Goal: Task Accomplishment & Management: Use online tool/utility

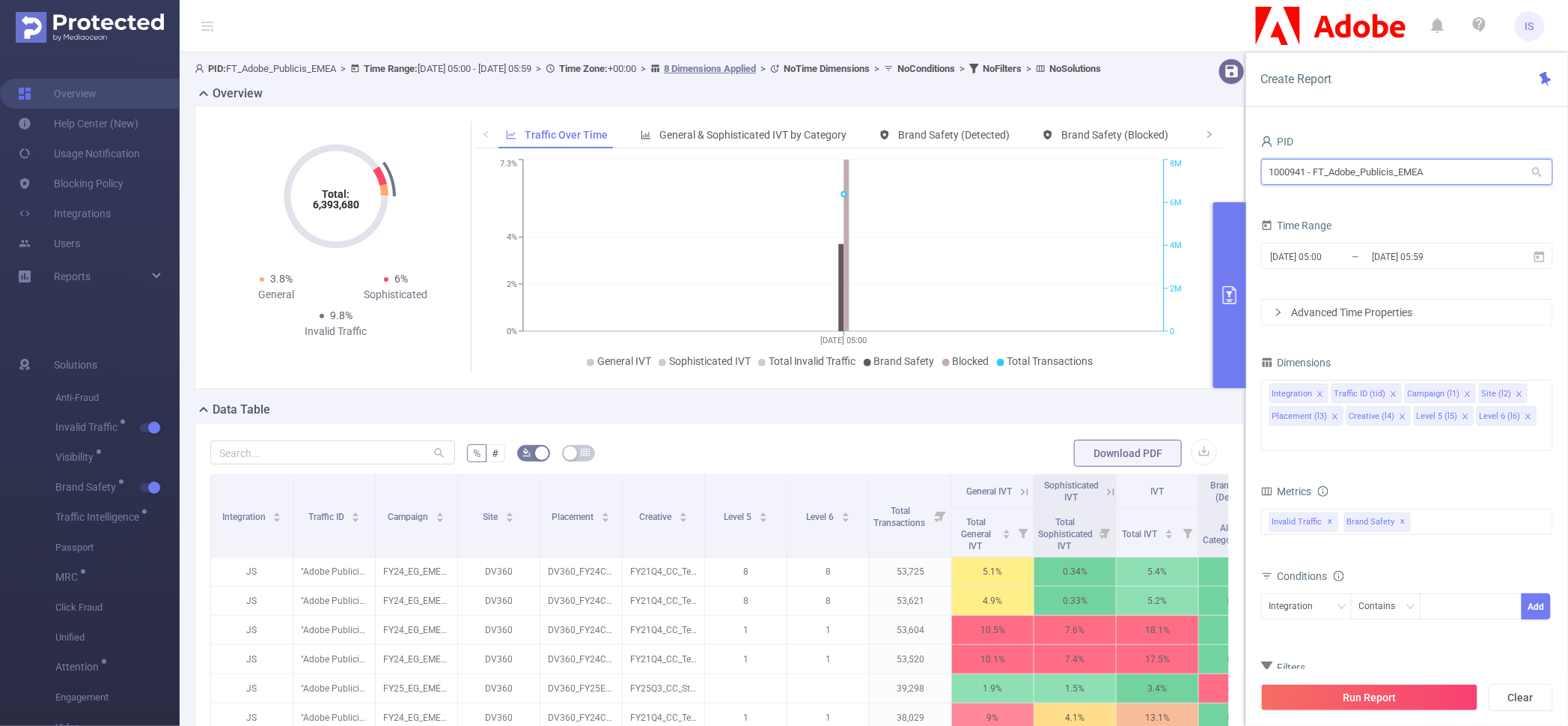
drag, startPoint x: 1450, startPoint y: 170, endPoint x: 1051, endPoint y: 118, distance: 402.4
click at [1051, 118] on section "PID: FT_Adobe_Publicis_EMEA > Time Range: [DATE] 05:00 - [DATE] 05:59 > Time Zo…" at bounding box center [874, 540] width 1388 height 974
click at [1433, 189] on div "1000941 - FT_Adobe_Publicis_EMEA 1000941 - FT_Adobe_Publicis_EMEA" at bounding box center [1407, 173] width 292 height 35
drag, startPoint x: 1443, startPoint y: 176, endPoint x: 1107, endPoint y: 157, distance: 336.5
click at [1107, 157] on section "PID: FT_Adobe_Publicis_EMEA > Time Range: [DATE] 05:00 - [DATE] 05:59 > Time Zo…" at bounding box center [874, 540] width 1388 height 974
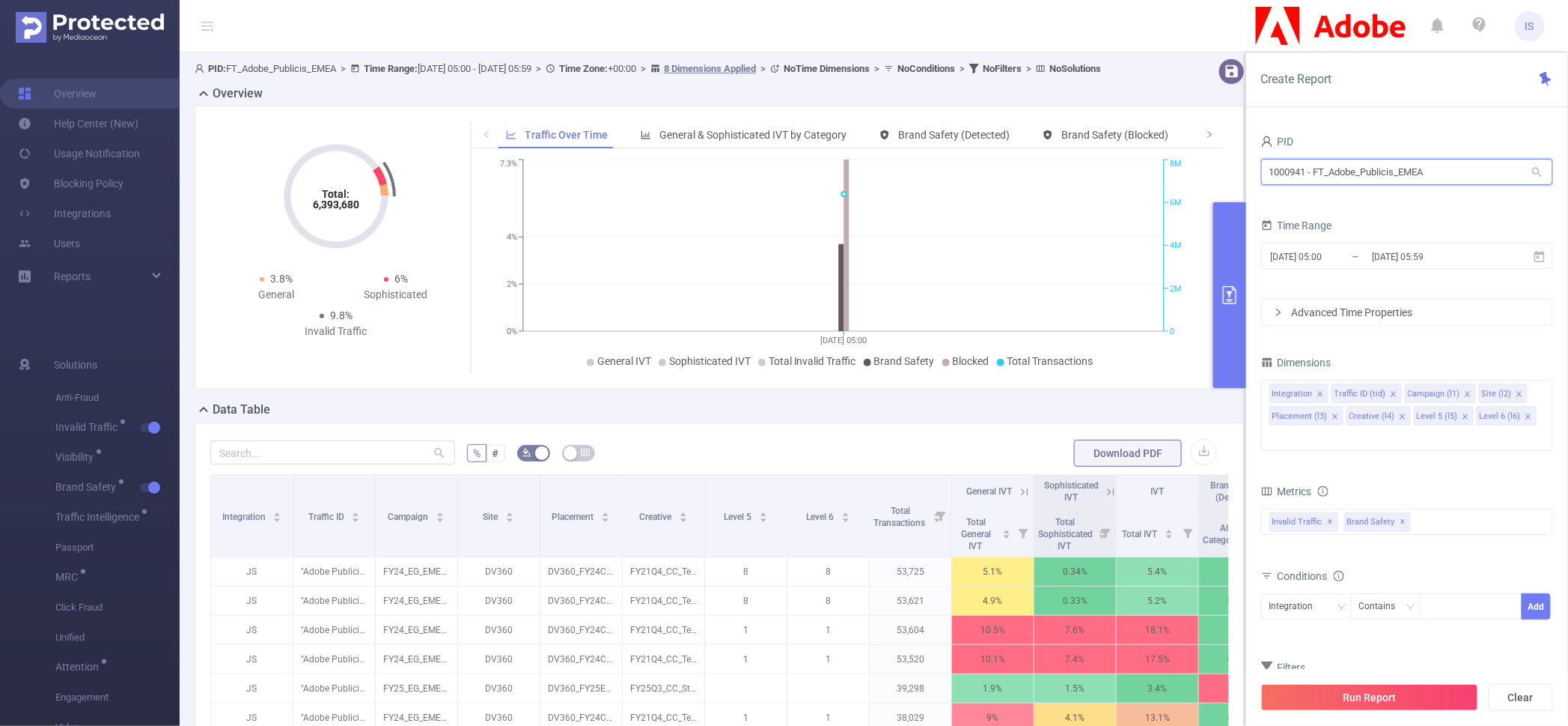
paste input "1054"
type input "1001054"
click at [1296, 195] on li "1001054 - Innovid_OldNationalBank_IR 369K [21K rows]" at bounding box center [1407, 203] width 292 height 24
click at [1356, 247] on input "[DATE] 05:00" at bounding box center [1330, 256] width 121 height 20
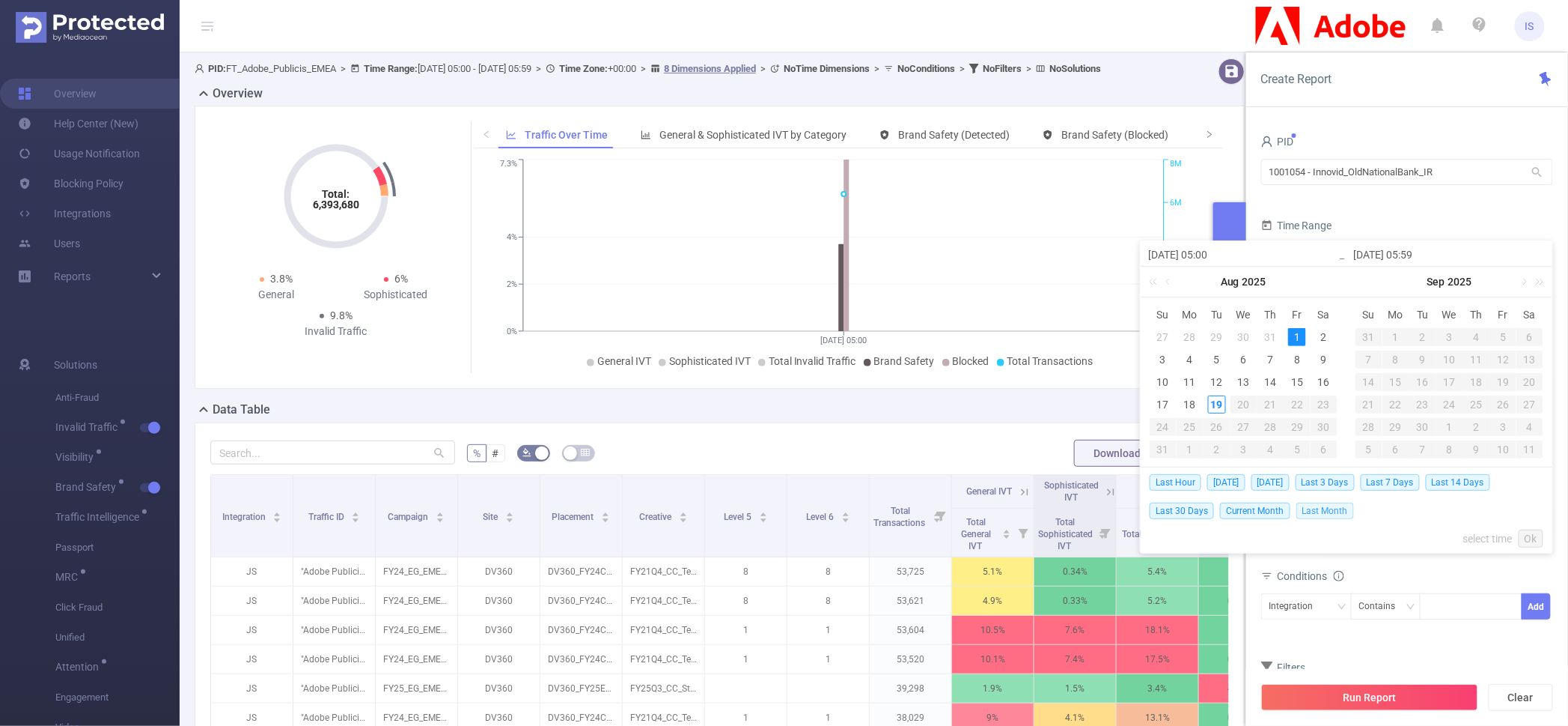
click at [1317, 507] on span "Last Month" at bounding box center [1325, 510] width 58 height 17
type input "[DATE] 00:00"
type input "[DATE] 23:59"
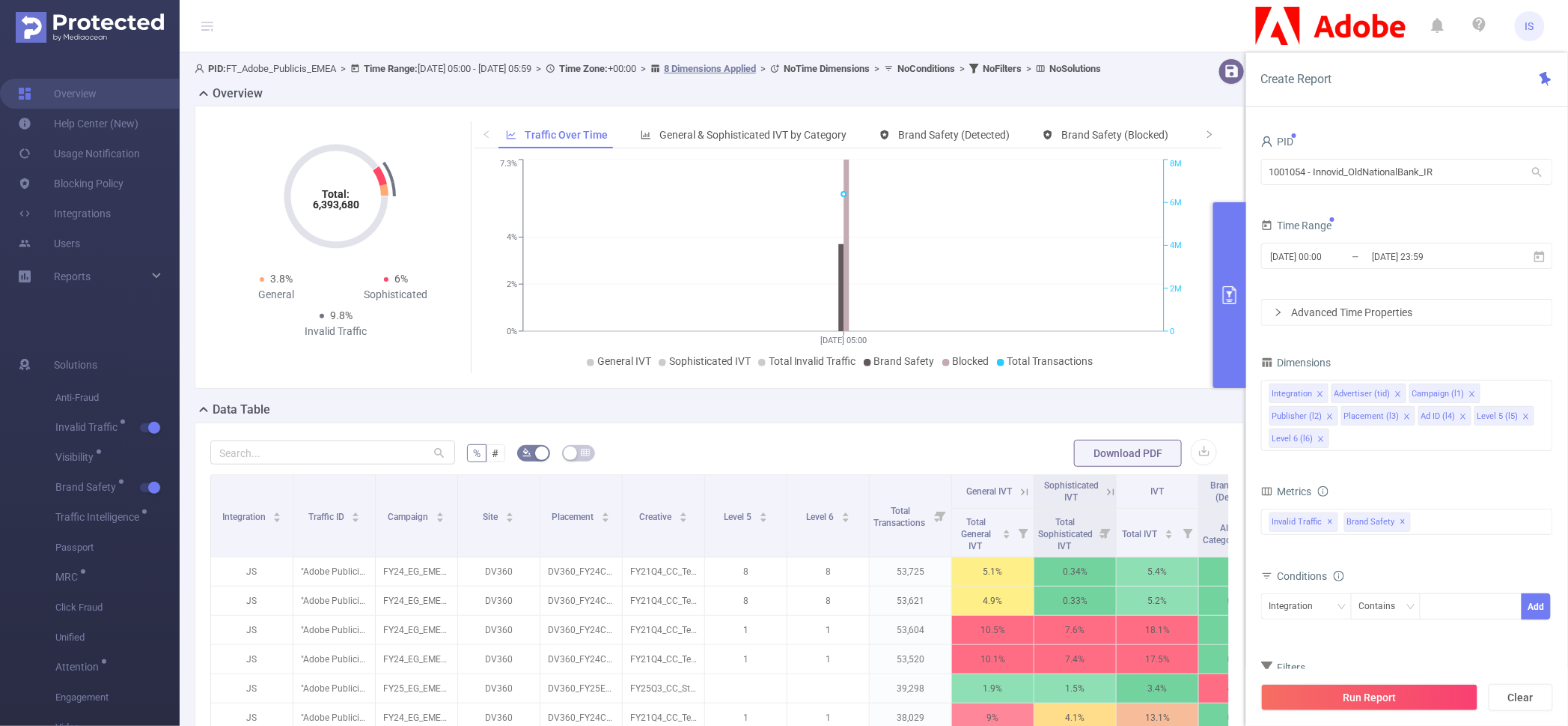
click at [1316, 345] on div "PID 1001054 - Innovid_OldNationalBank_IR 1001054 - Innovid_OldNationalBank_IR T…" at bounding box center [1407, 430] width 292 height 599
click at [1331, 416] on icon "icon: close" at bounding box center [1330, 416] width 8 height 8
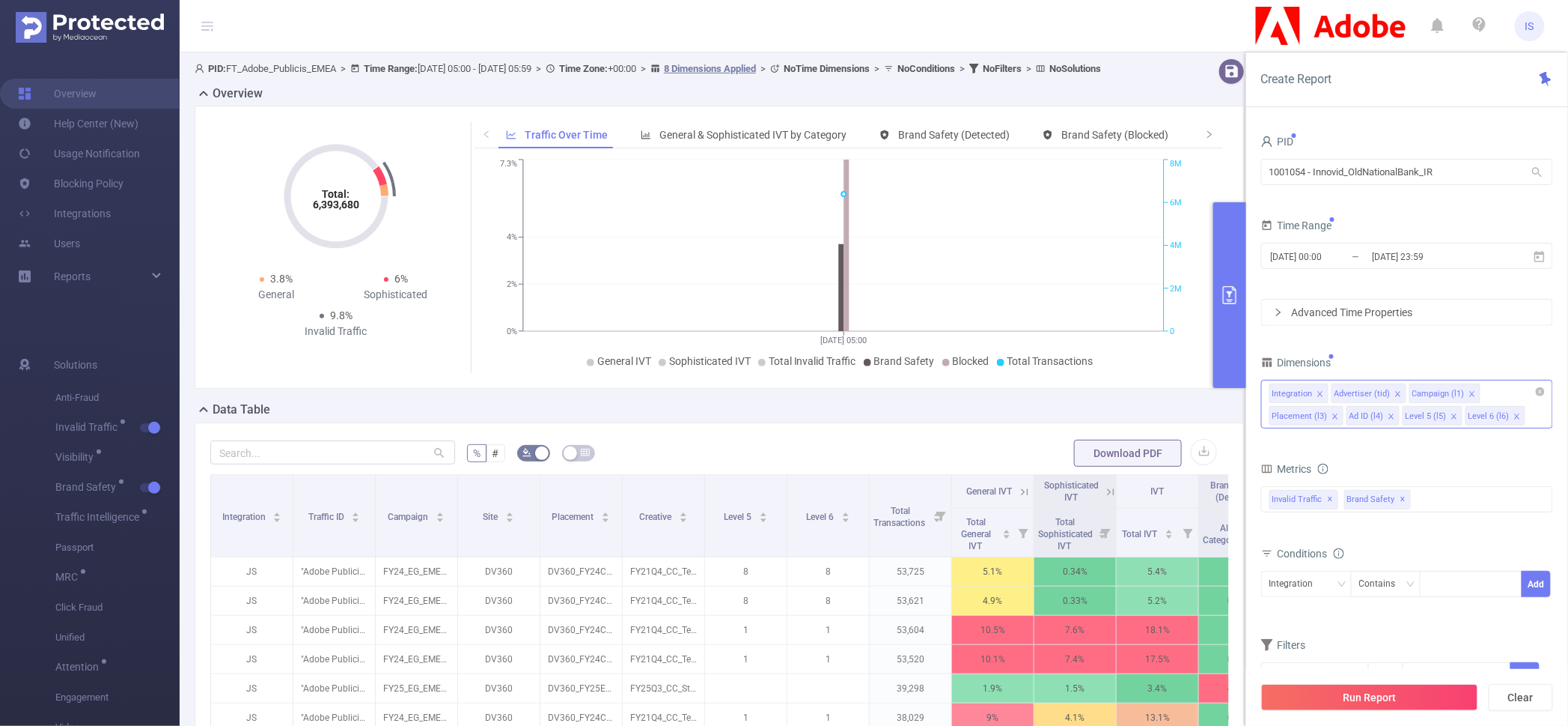
click at [1331, 416] on icon "icon: close" at bounding box center [1335, 416] width 8 height 8
click at [1331, 416] on div "Integration Advertiser (tid) Campaign (l1) Ad ID (l4) Level 5 (l5) Level 6 (l6)" at bounding box center [1407, 403] width 292 height 48
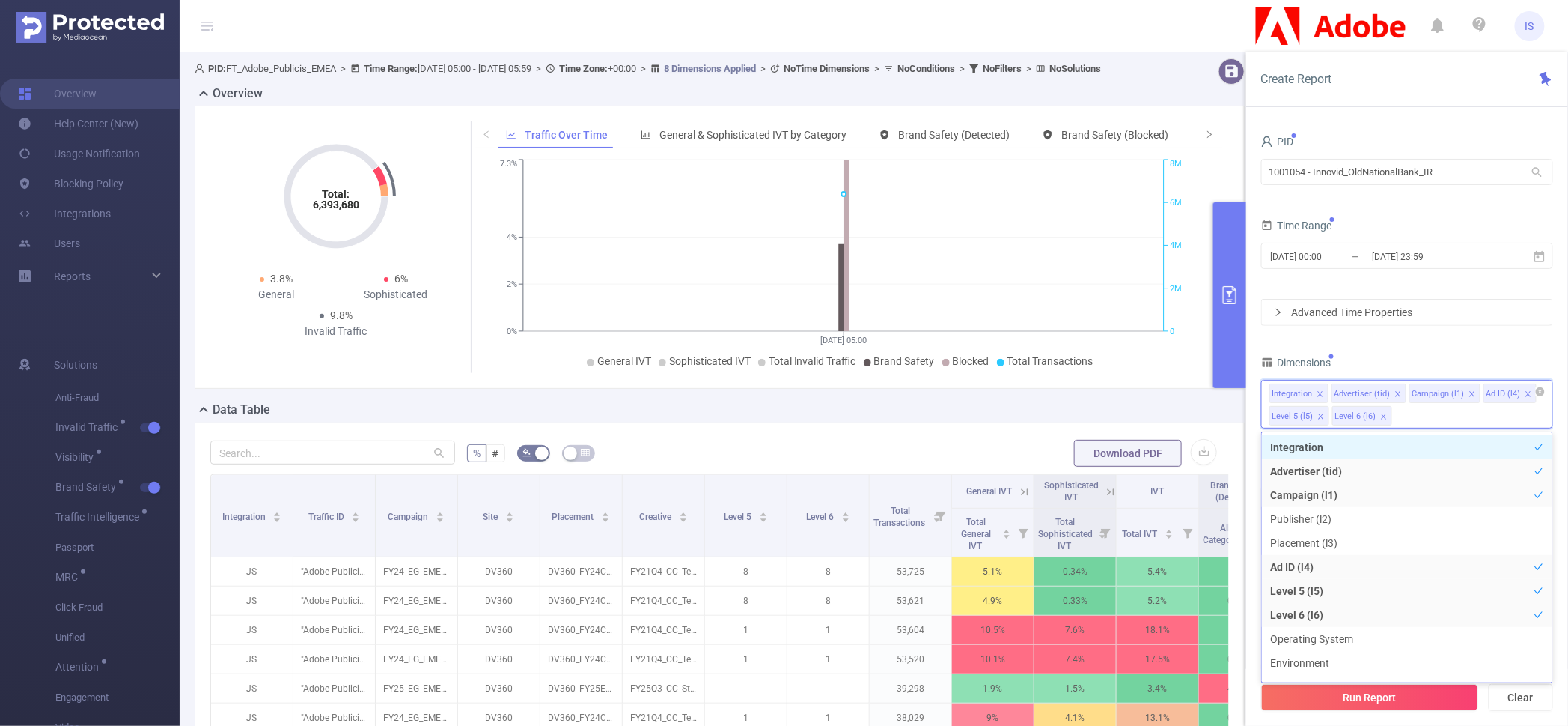
click at [1321, 416] on icon "icon: close" at bounding box center [1321, 416] width 8 height 8
click at [1321, 435] on li "Integration" at bounding box center [1407, 447] width 290 height 24
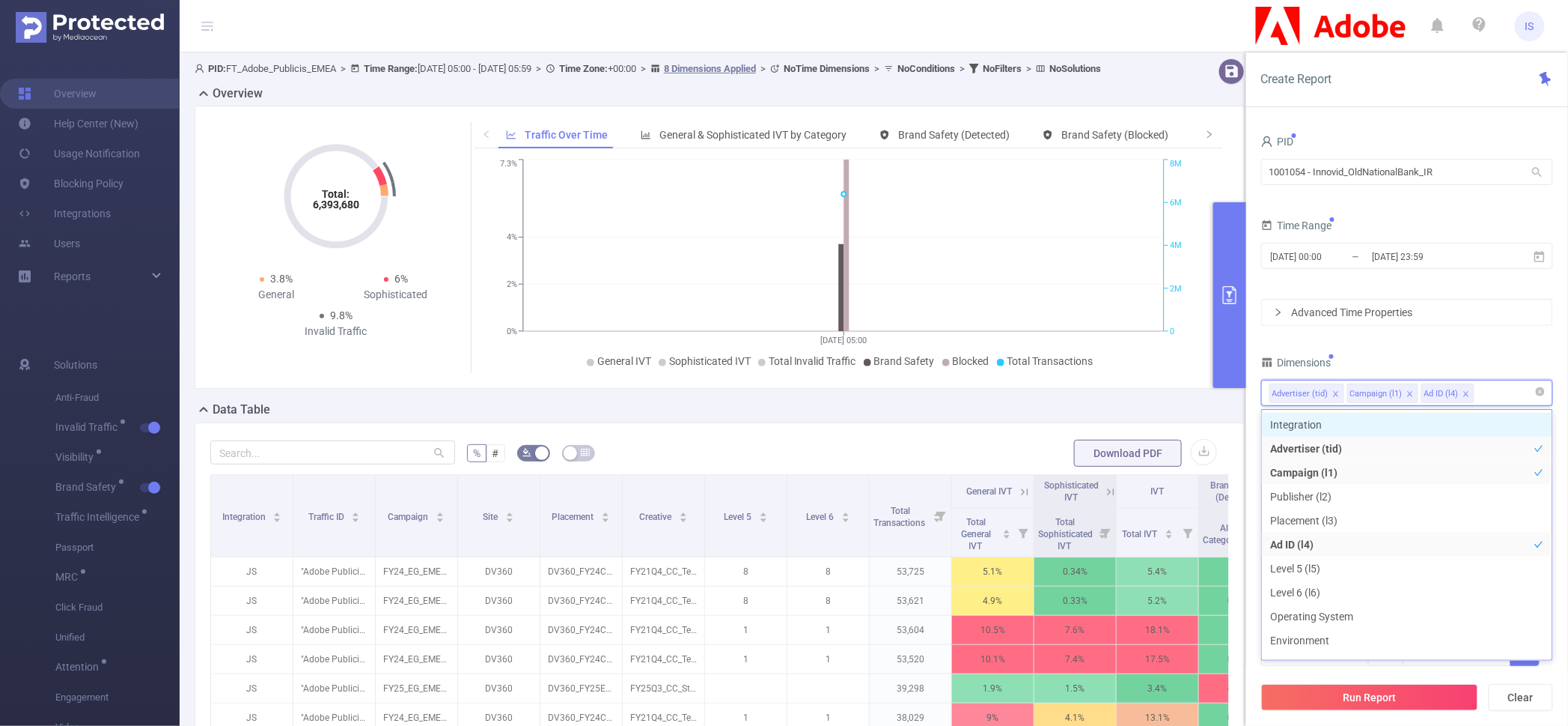
click at [1321, 416] on li "Integration" at bounding box center [1407, 424] width 290 height 24
click at [1536, 399] on div "Integration Advertiser (tid) Campaign (l1) Ad ID (l4)" at bounding box center [1407, 392] width 276 height 25
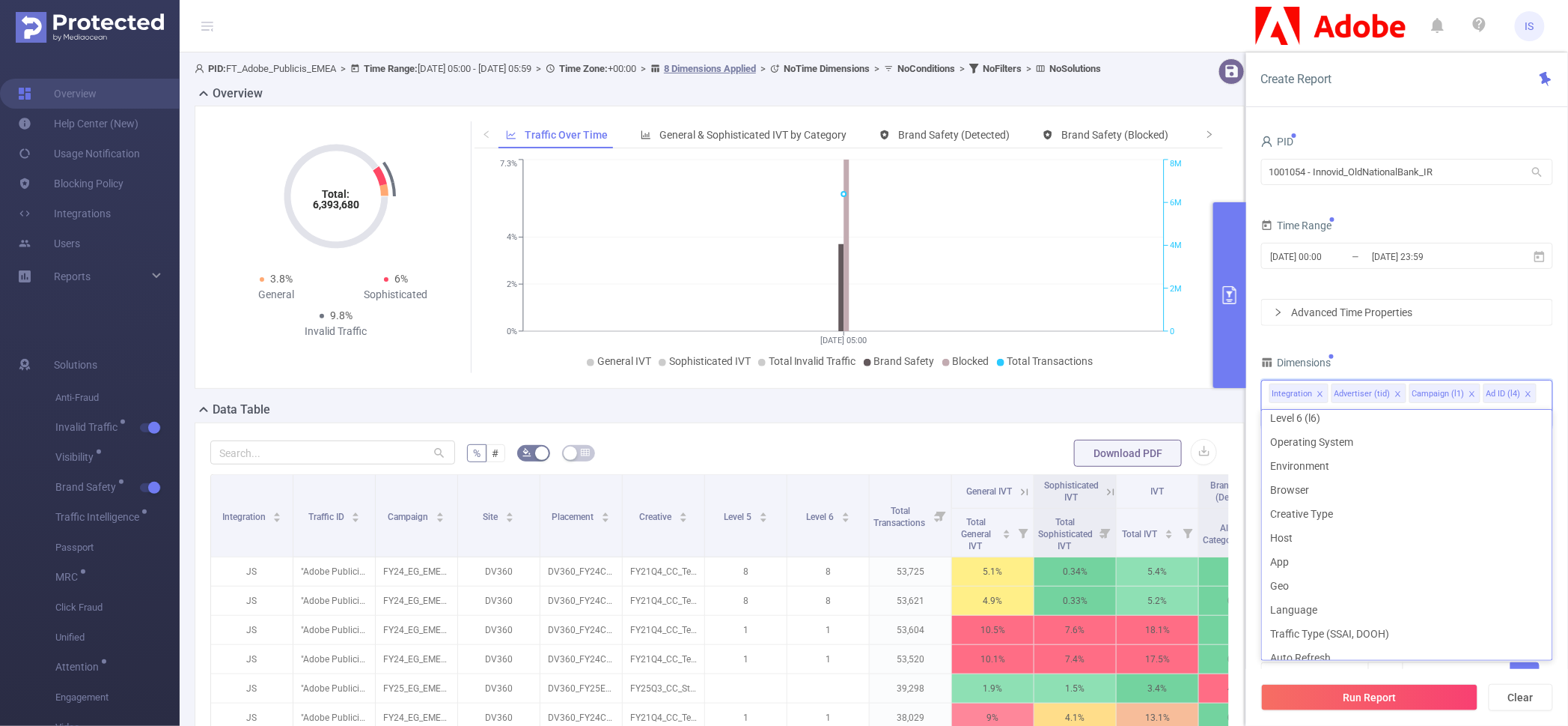
scroll to position [186, 0]
click at [1307, 528] on li "Host" at bounding box center [1407, 525] width 290 height 24
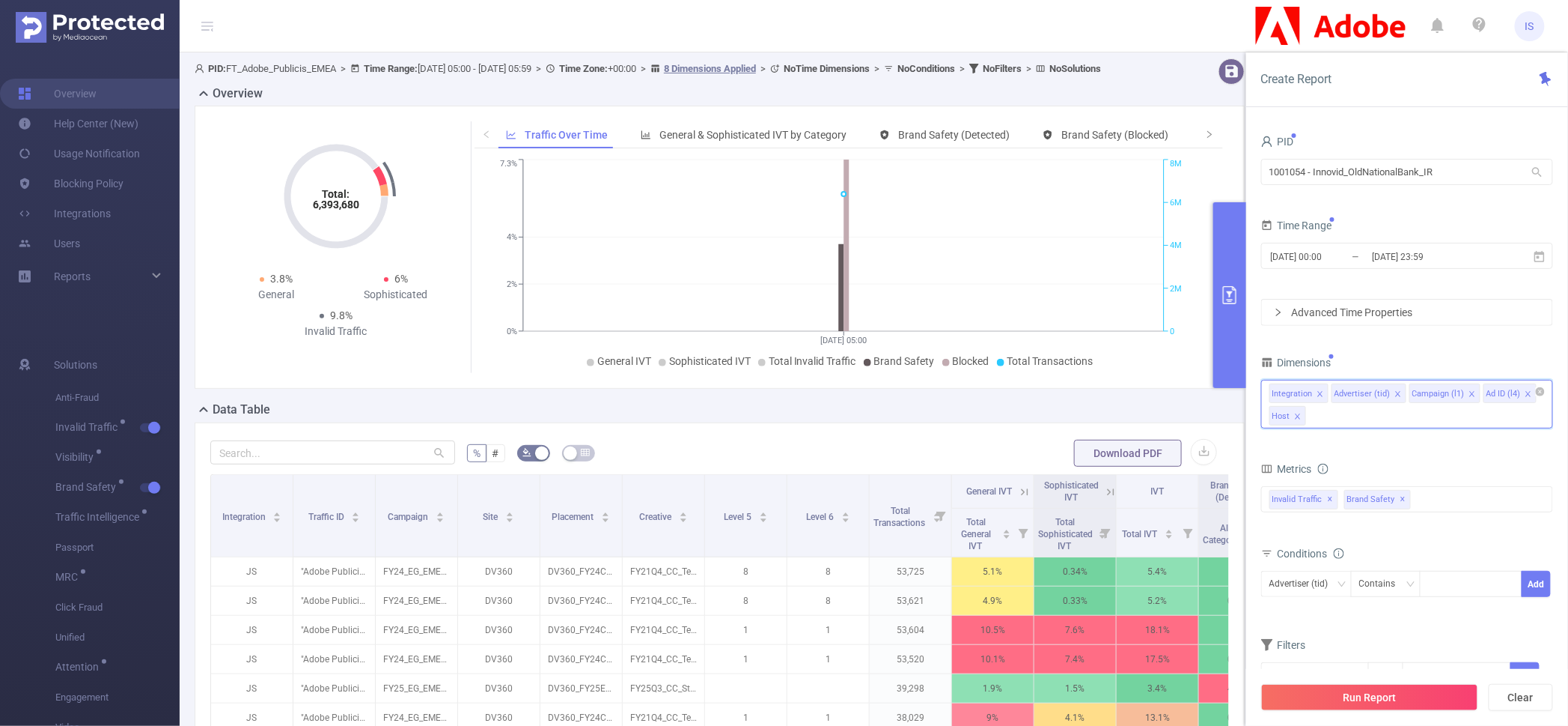
click at [1359, 428] on div "Integration Advertiser (tid) Campaign (l1) Ad ID (l4) Host" at bounding box center [1407, 403] width 292 height 48
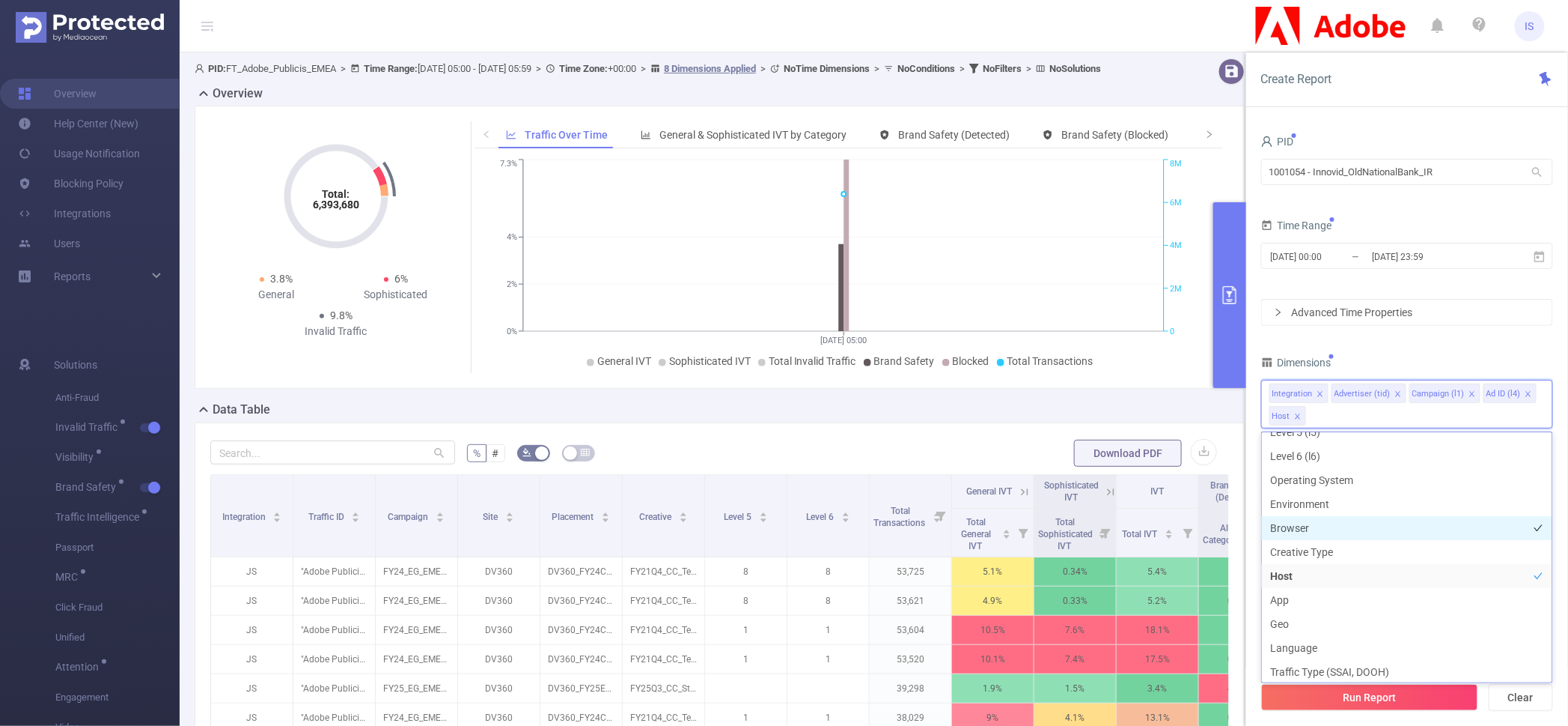
scroll to position [190, 0]
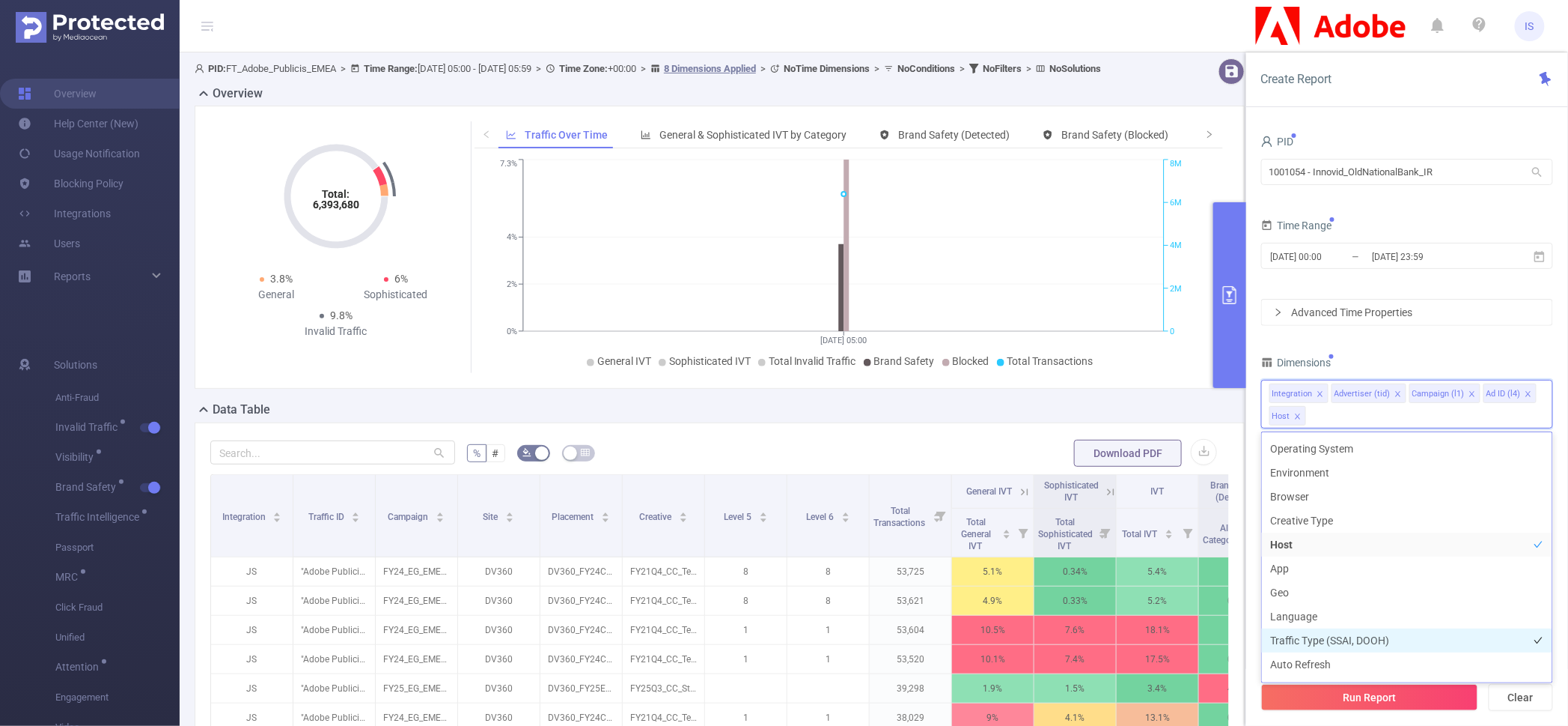
click at [1332, 642] on li "Traffic Type (SSAI, DOOH)" at bounding box center [1407, 640] width 290 height 24
click at [1378, 363] on div "Dimensions" at bounding box center [1407, 364] width 292 height 25
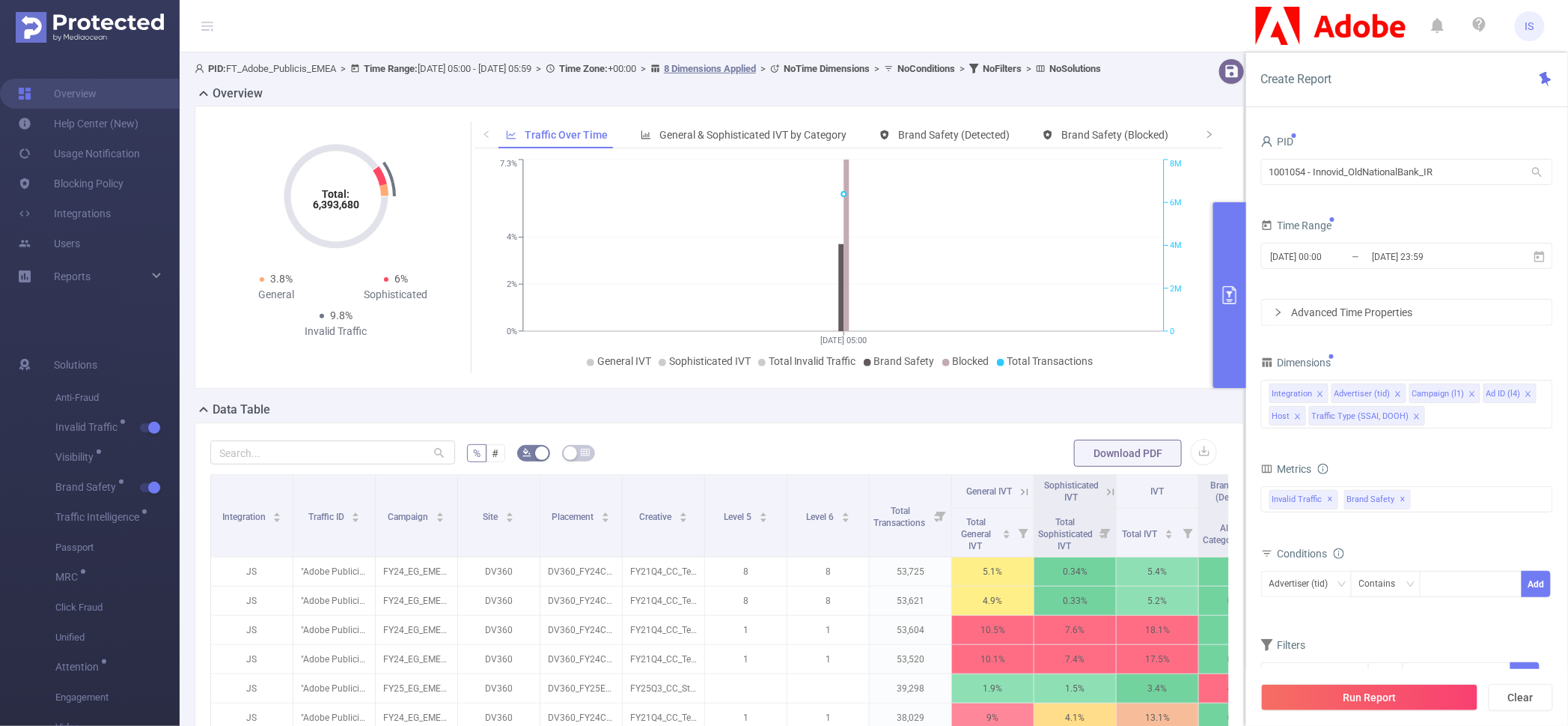
click at [1525, 393] on icon "icon: close" at bounding box center [1529, 393] width 8 height 8
click at [1297, 587] on div "Advertiser (tid)" at bounding box center [1304, 584] width 69 height 25
click at [1335, 656] on li "Campaign (l1)" at bounding box center [1329, 661] width 137 height 24
click at [1448, 588] on div at bounding box center [1471, 584] width 86 height 25
paste input "cw"
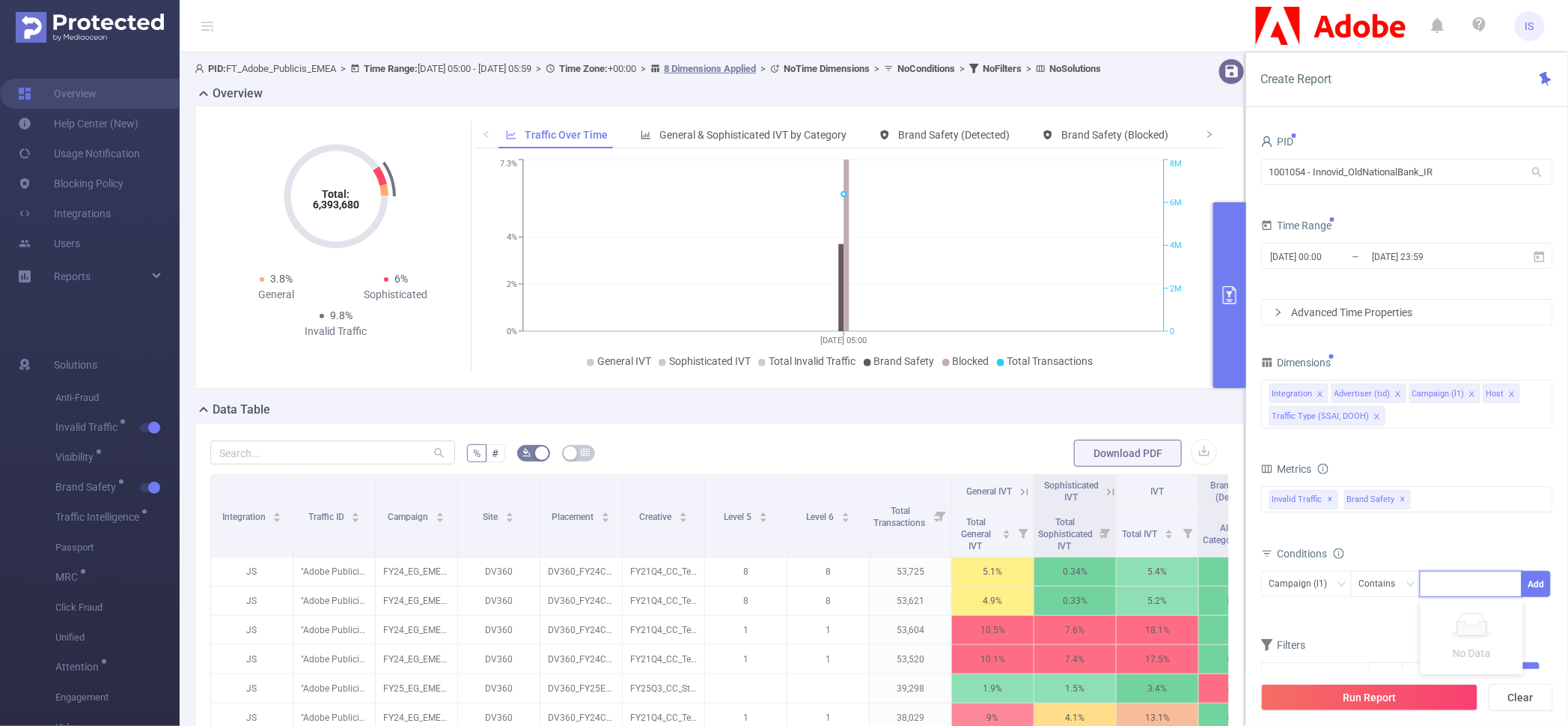
type input "cw"
click at [1451, 611] on li "cw" at bounding box center [1471, 615] width 103 height 24
click at [1537, 578] on button "Add" at bounding box center [1536, 584] width 29 height 26
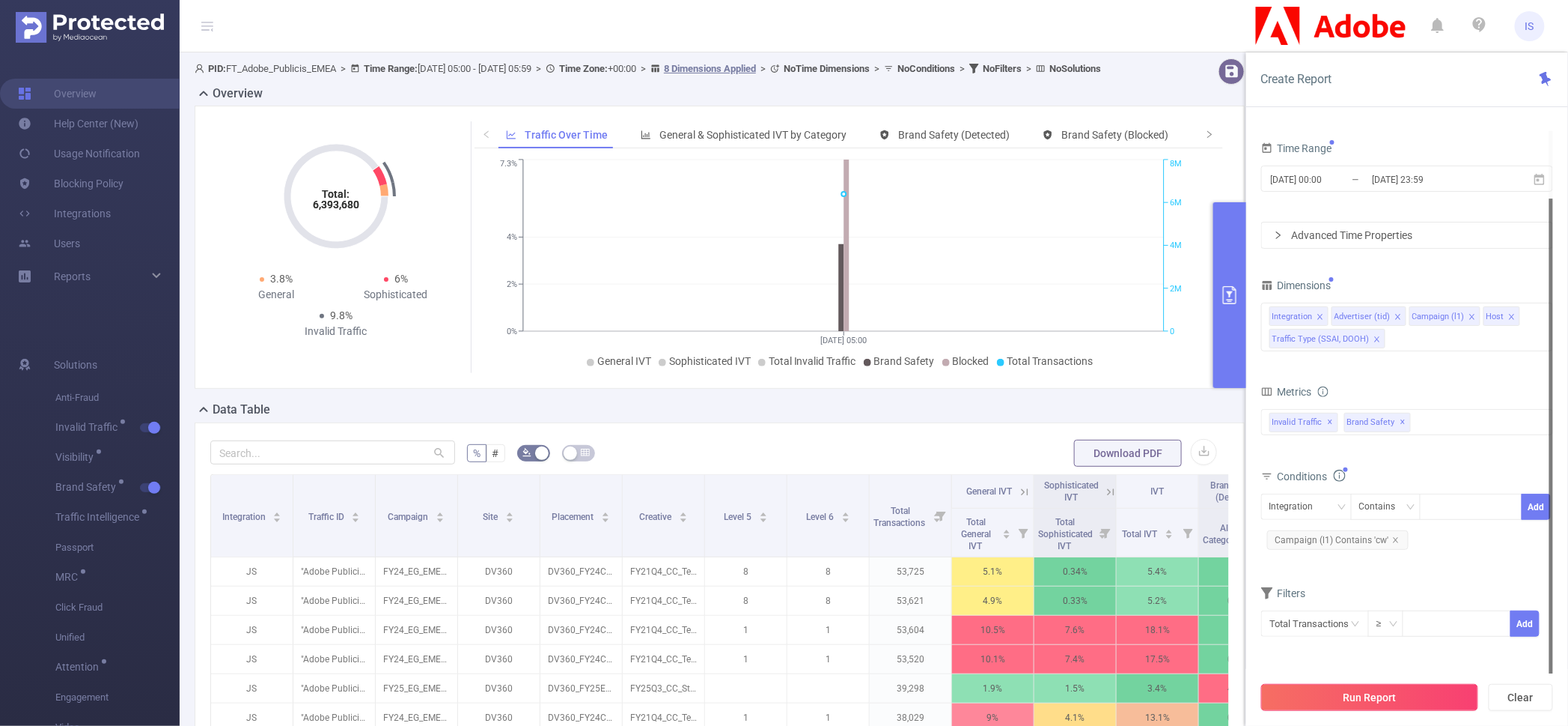
click at [1407, 696] on button "Run Report" at bounding box center [1369, 697] width 217 height 27
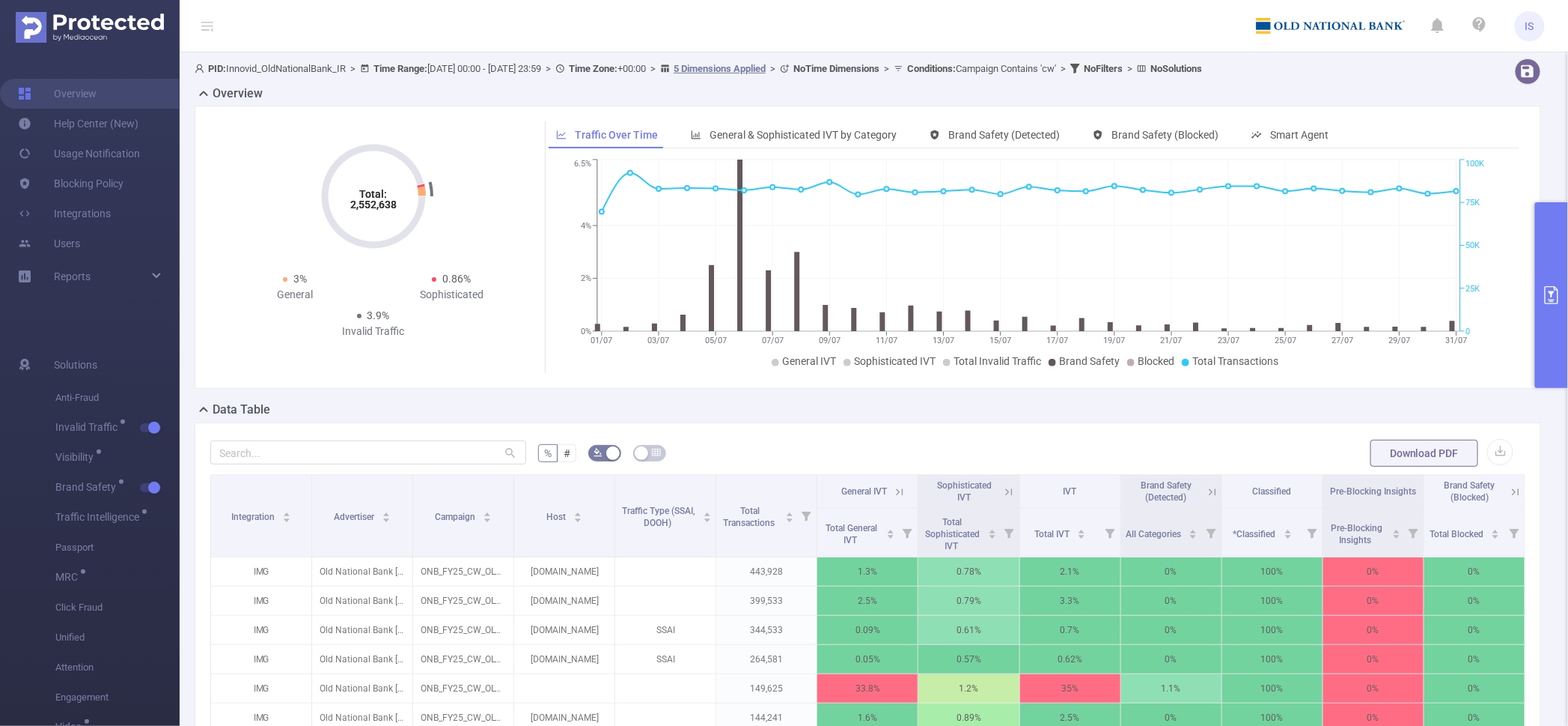
click at [1550, 341] on button "primary" at bounding box center [1551, 295] width 33 height 186
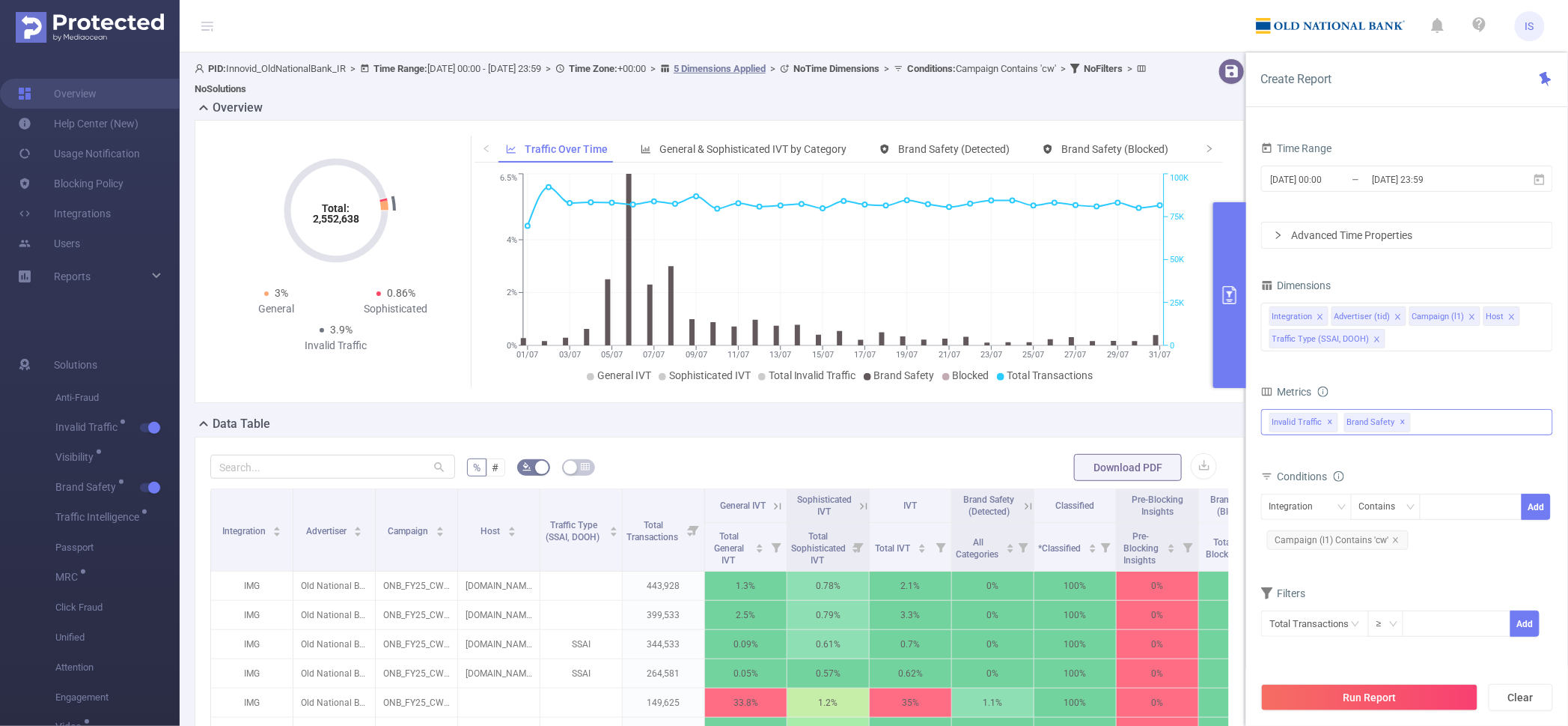
click at [1428, 425] on div "Invalid Traffic ✕ Brand Safety ✕" at bounding box center [1407, 422] width 292 height 26
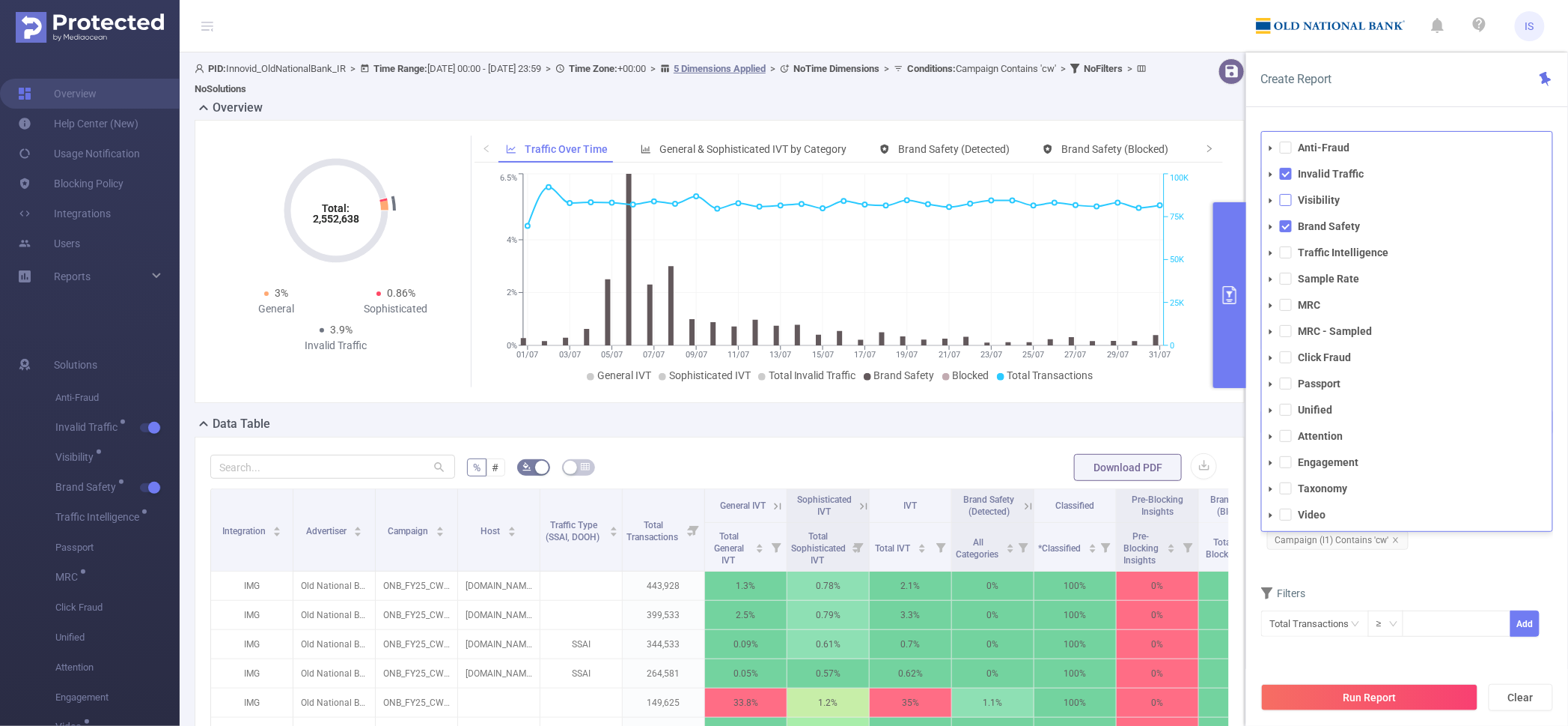
click at [1282, 205] on span at bounding box center [1286, 200] width 12 height 12
click at [1285, 252] on span at bounding box center [1286, 253] width 12 height 12
click at [1385, 703] on button "Run Report" at bounding box center [1369, 697] width 217 height 27
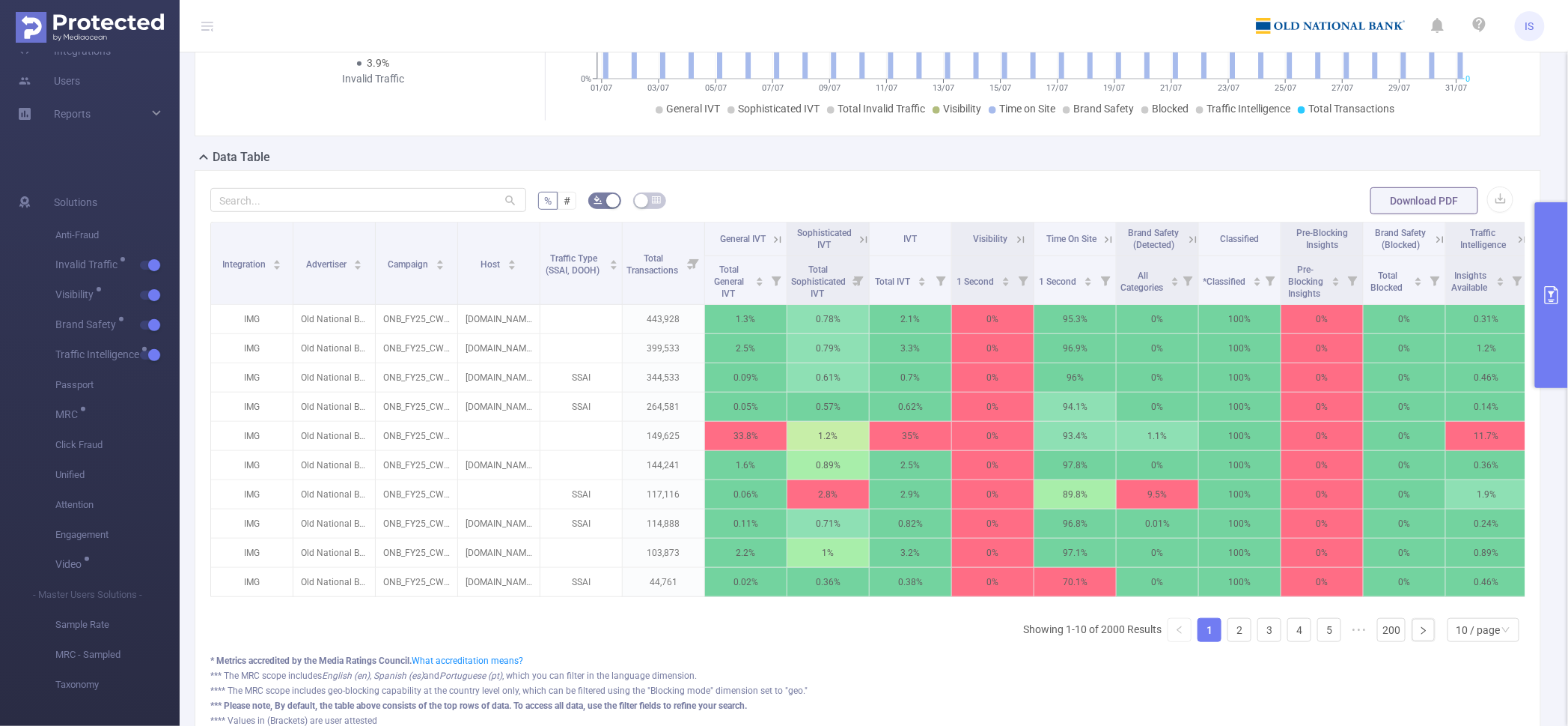
scroll to position [284, 0]
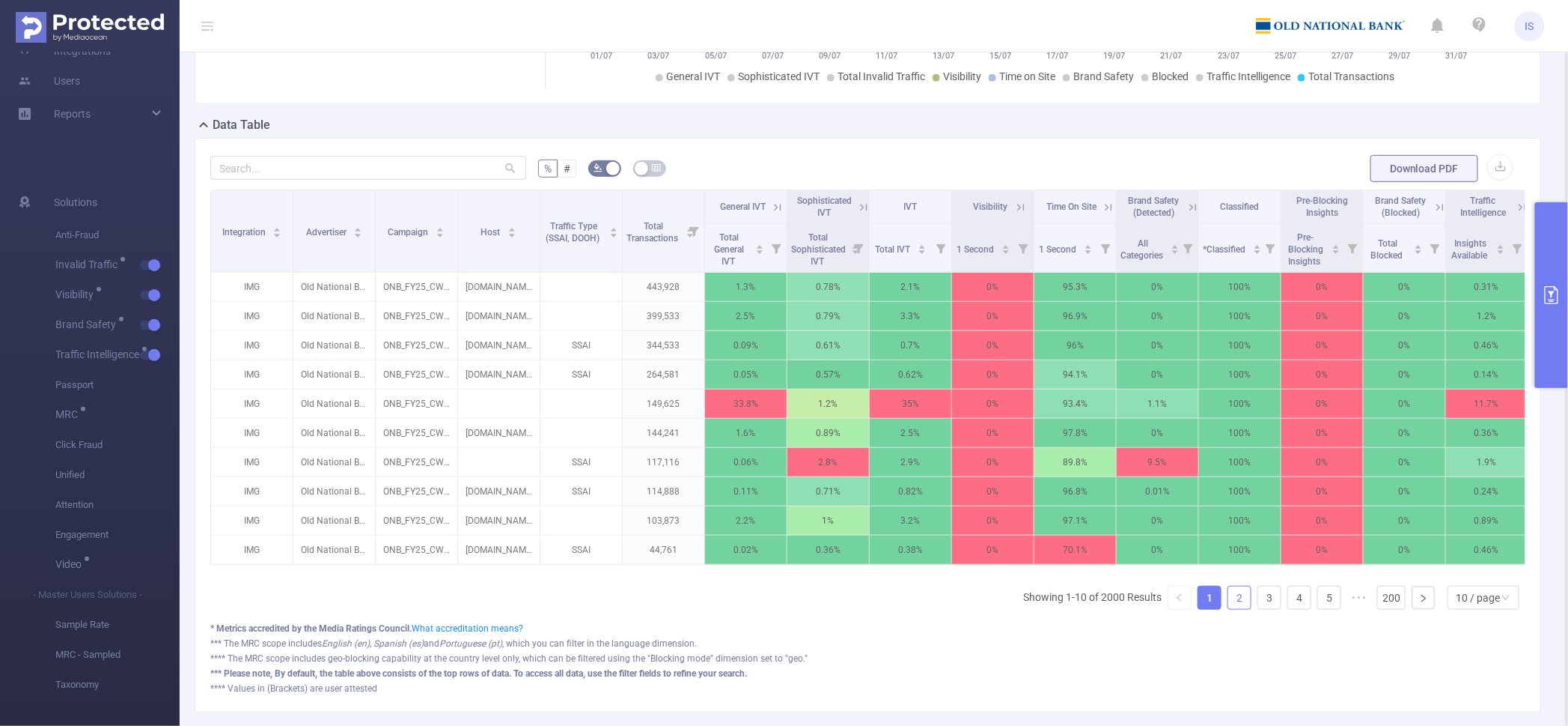
click at [1228, 608] on link "2" at bounding box center [1240, 598] width 23 height 23
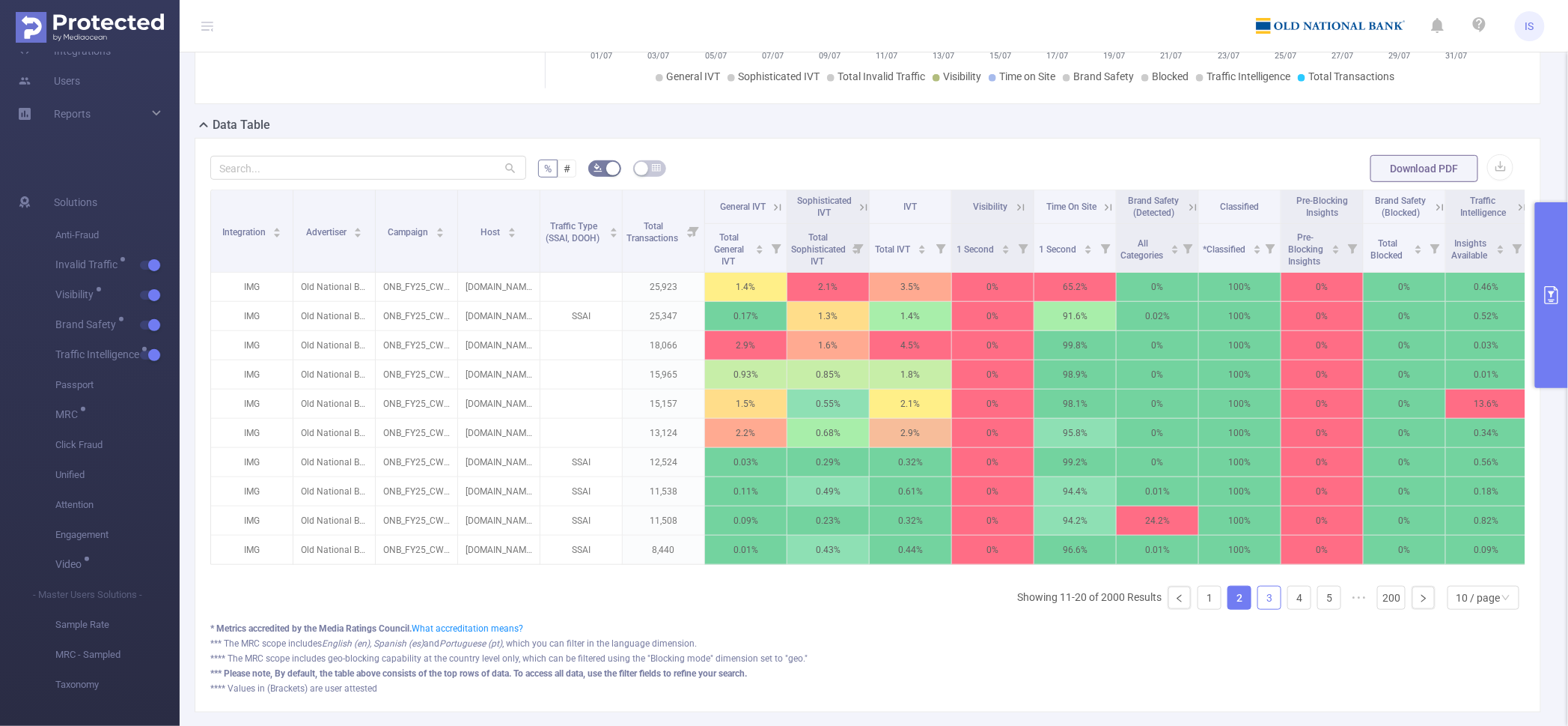
click at [1258, 608] on link "3" at bounding box center [1270, 598] width 23 height 23
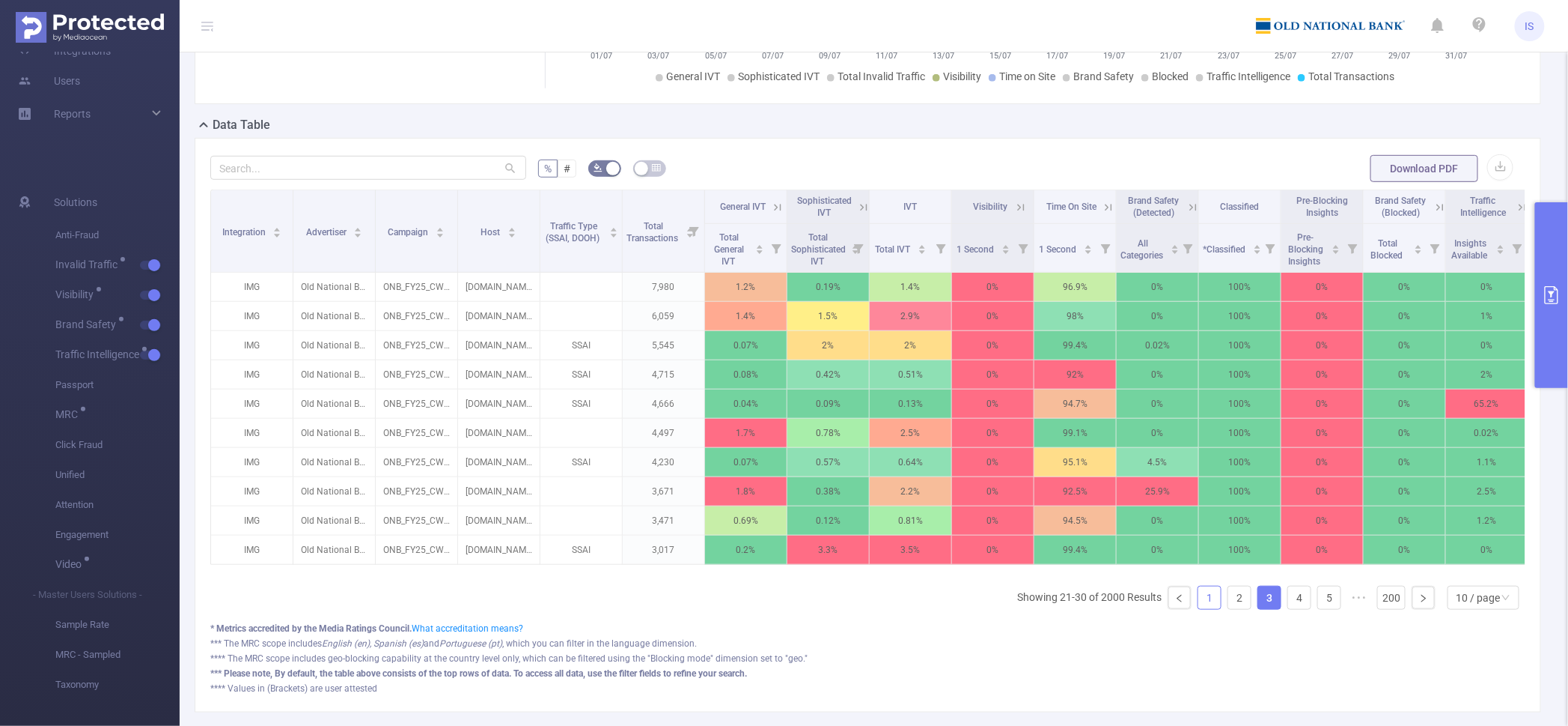
click at [1199, 608] on link "1" at bounding box center [1210, 598] width 23 height 23
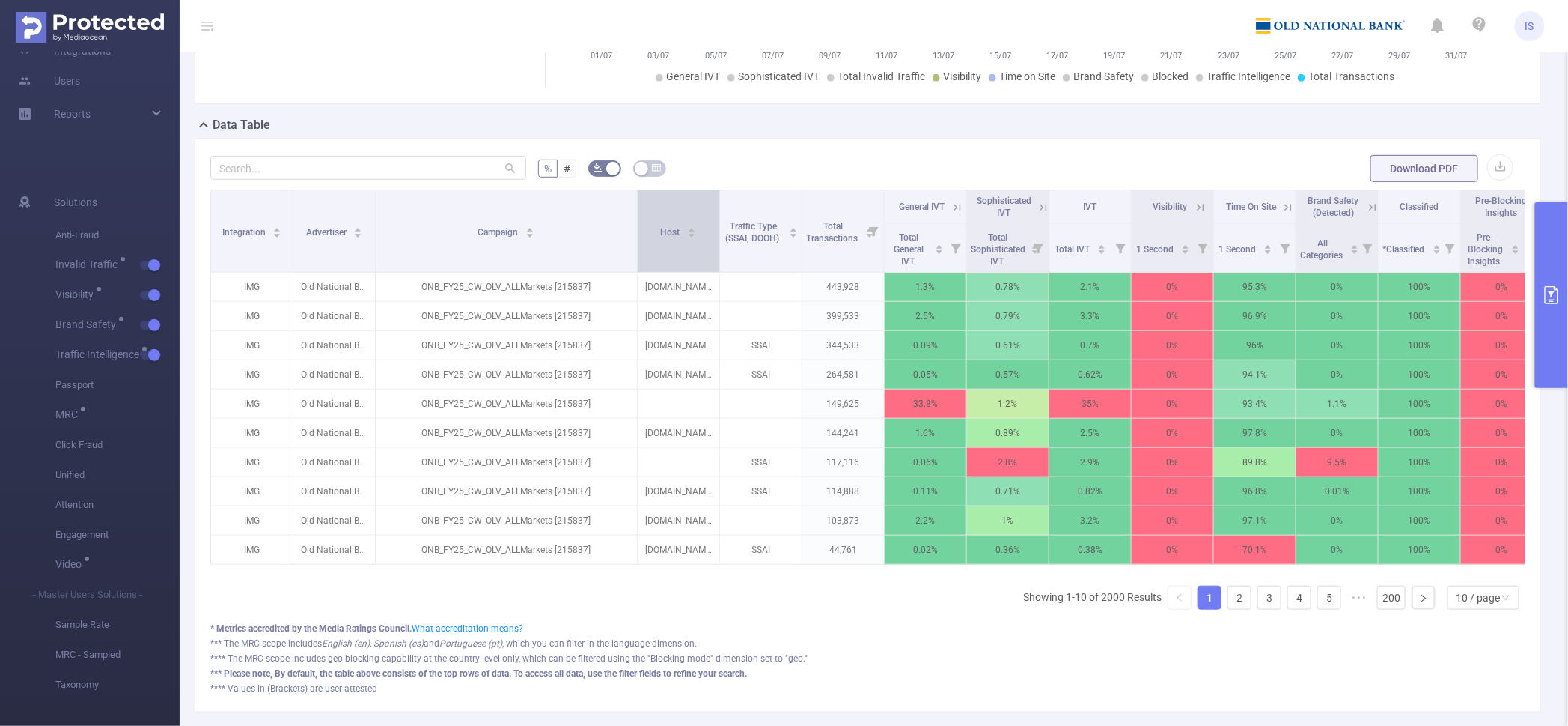
drag, startPoint x: 456, startPoint y: 253, endPoint x: 636, endPoint y: 242, distance: 180.3
click at [636, 242] on span at bounding box center [637, 231] width 8 height 82
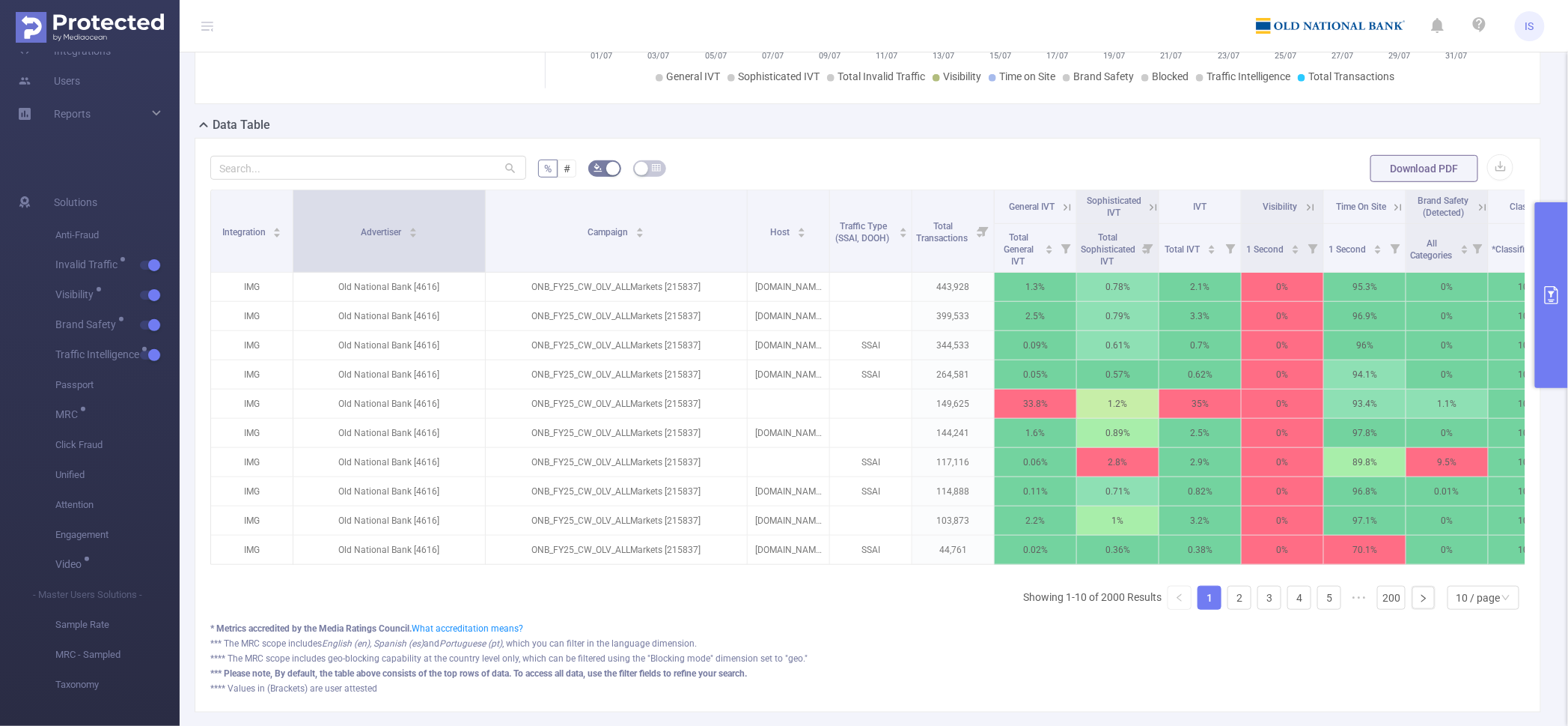
drag, startPoint x: 374, startPoint y: 247, endPoint x: 483, endPoint y: 241, distance: 109.2
click at [483, 241] on span at bounding box center [484, 231] width 8 height 82
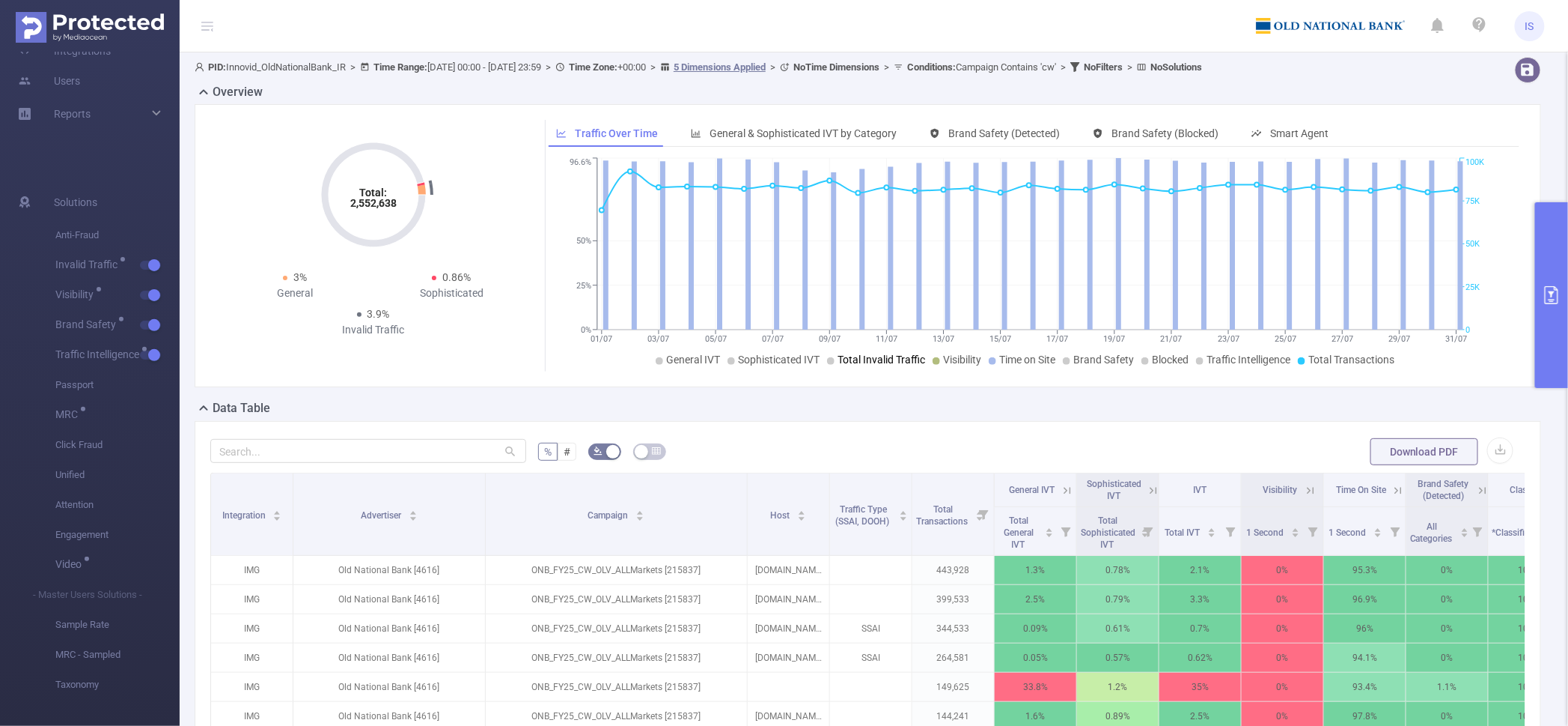
scroll to position [0, 0]
click at [1531, 25] on span "IS" at bounding box center [1529, 26] width 9 height 30
click at [1474, 23] on icon at bounding box center [1479, 25] width 13 height 15
